Goal: Find specific page/section: Find specific page/section

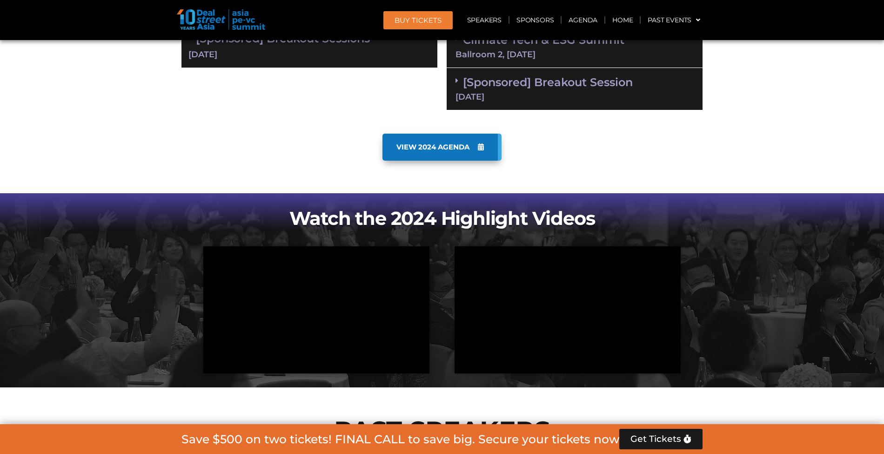
scroll to position [592, 0]
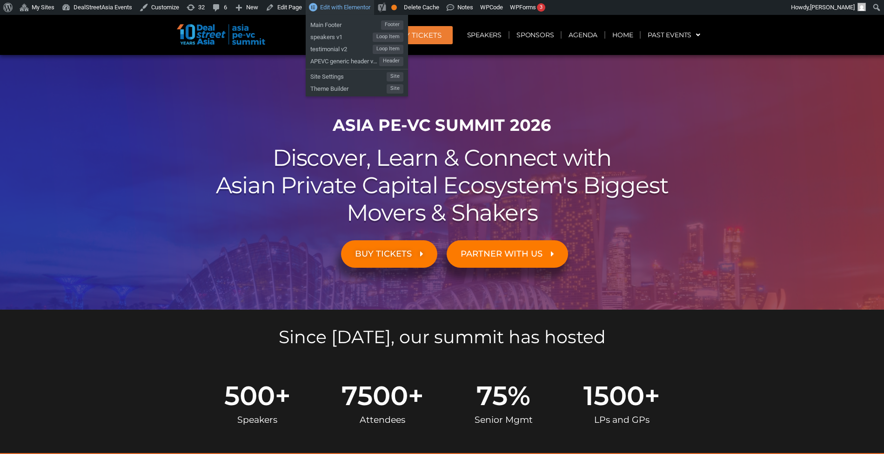
click at [321, 7] on span "Edit with Elementor" at bounding box center [345, 7] width 50 height 7
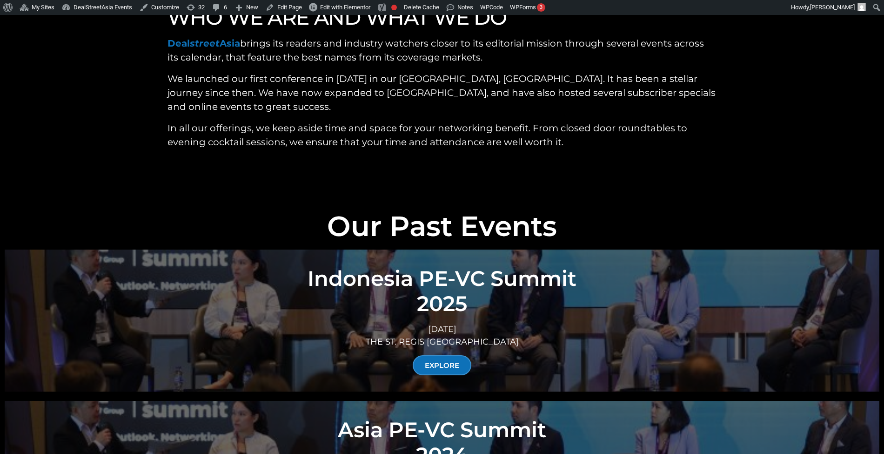
scroll to position [3078, 0]
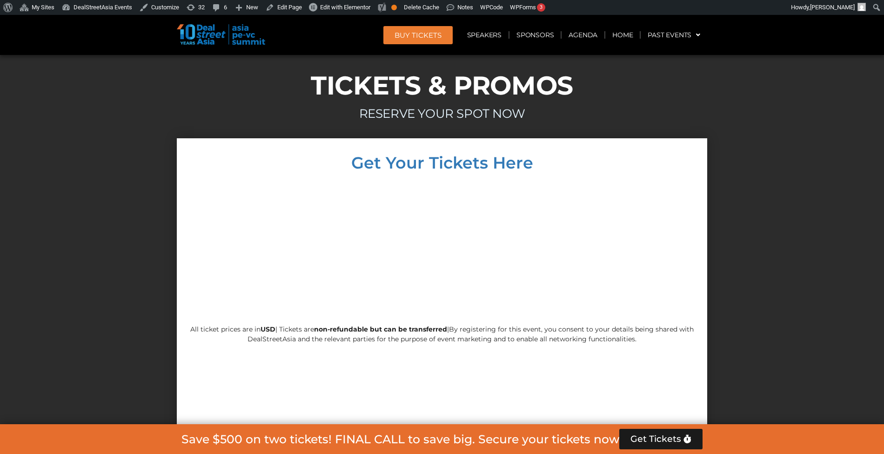
scroll to position [8643, 0]
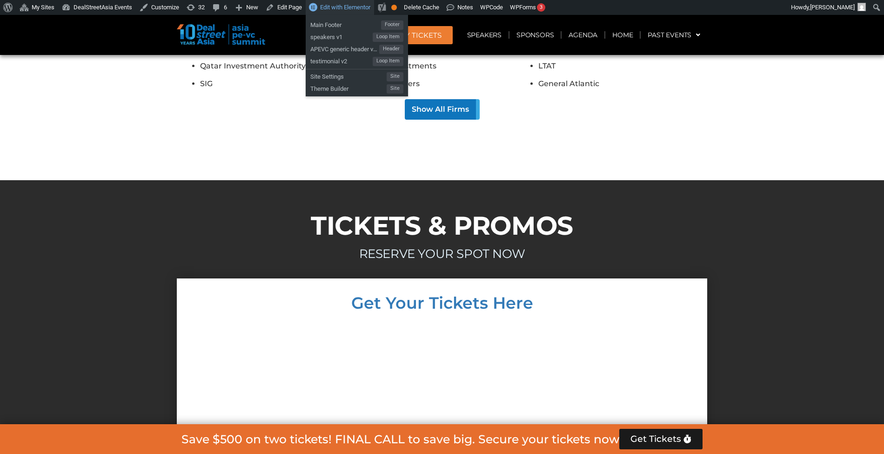
click at [355, 10] on span "Edit with Elementor" at bounding box center [345, 7] width 50 height 7
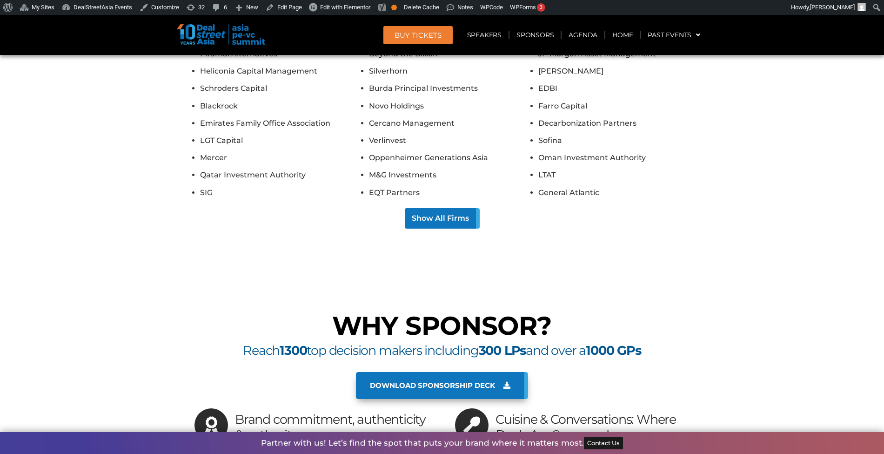
scroll to position [8459, 0]
